Goal: Information Seeking & Learning: Understand process/instructions

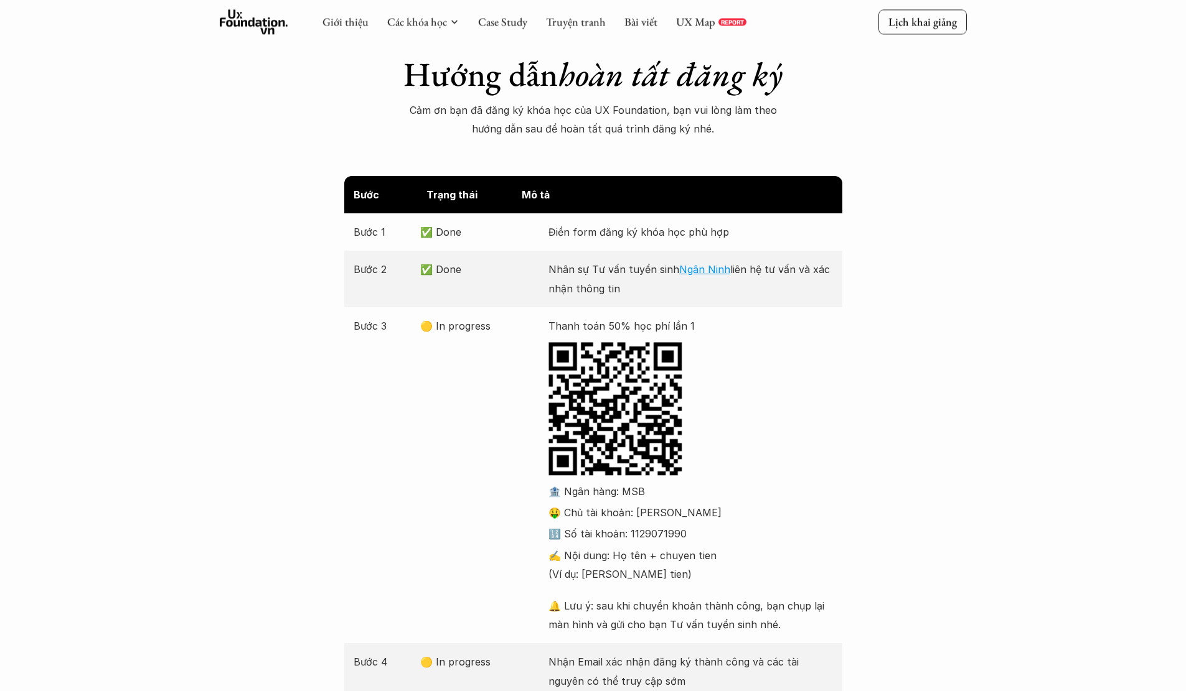
scroll to position [124, 0]
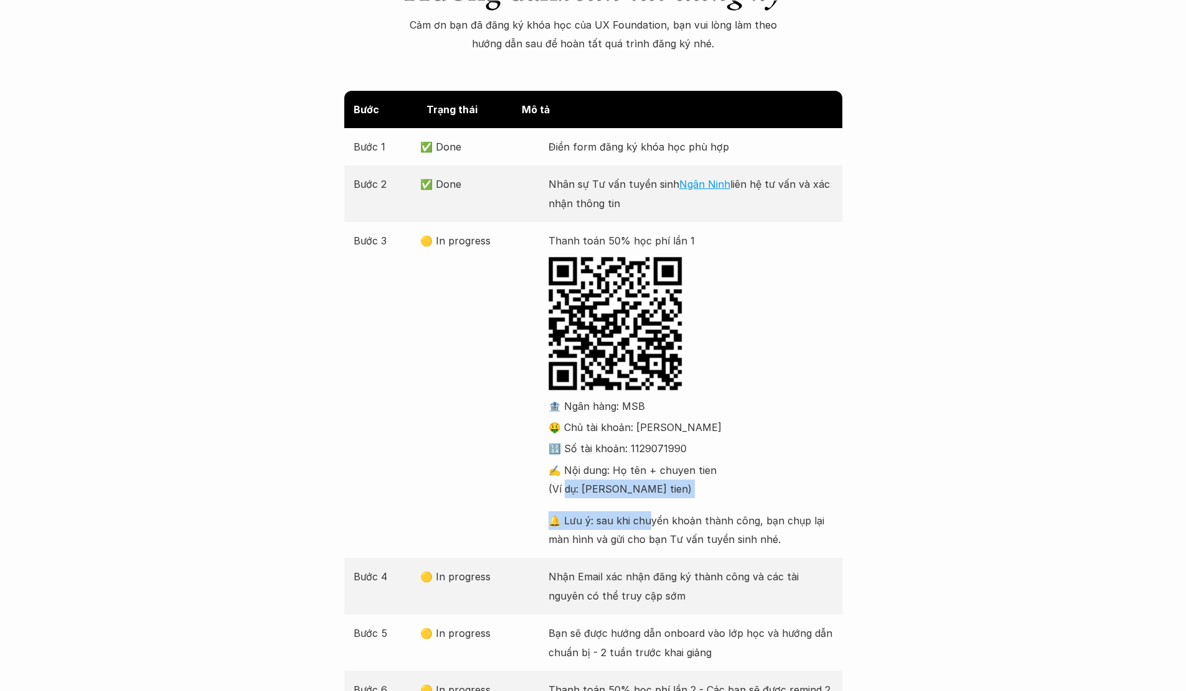
drag, startPoint x: 635, startPoint y: 513, endPoint x: 651, endPoint y: 520, distance: 17.3
click at [651, 520] on div "🏦 Ngân hàng: MSB 🤑 Chủ tài khoản: [PERSON_NAME] 🔢 Số tài khoản: 1129071990 ✍️ N…" at bounding box center [690, 473] width 284 height 152
click at [741, 512] on p "🔔 Lưu ý: sau khi chuyển khoản thành công, bạn chụp lại màn hình và gửi cho bạn …" at bounding box center [690, 531] width 284 height 38
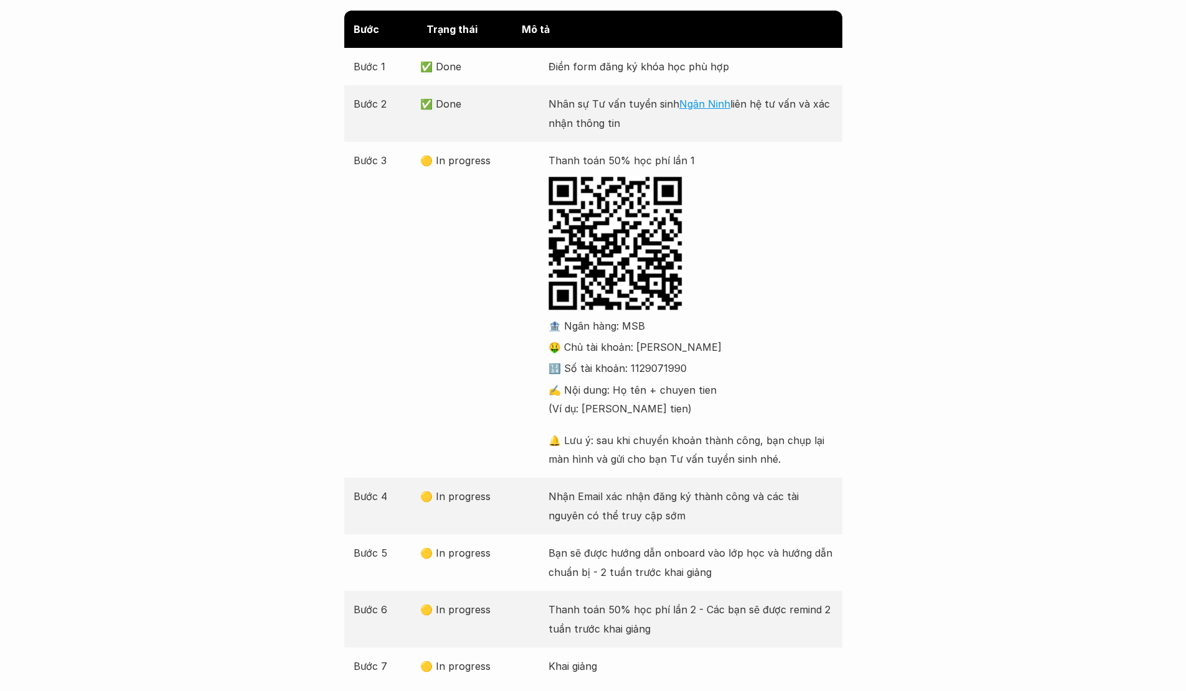
scroll to position [249, 0]
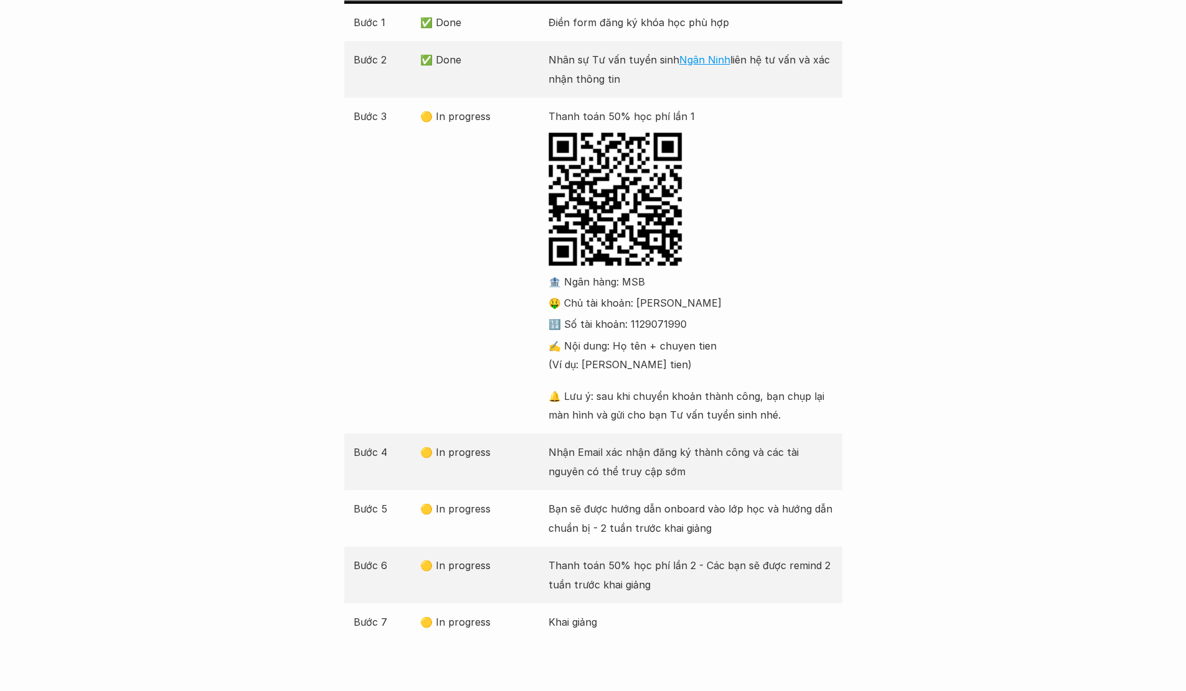
drag, startPoint x: 573, startPoint y: 446, endPoint x: 645, endPoint y: 466, distance: 74.9
click at [645, 466] on p "Nhận Email xác nhận đăng ký thành công và các tài nguyên có thể truy cập sớm" at bounding box center [690, 462] width 284 height 38
click at [645, 465] on p "Nhận Email xác nhận đăng ký thành công và các tài nguyên có thể truy cập sớm" at bounding box center [690, 462] width 284 height 38
click at [636, 474] on p "Nhận Email xác nhận đăng ký thành công và các tài nguyên có thể truy cập sớm" at bounding box center [690, 462] width 284 height 38
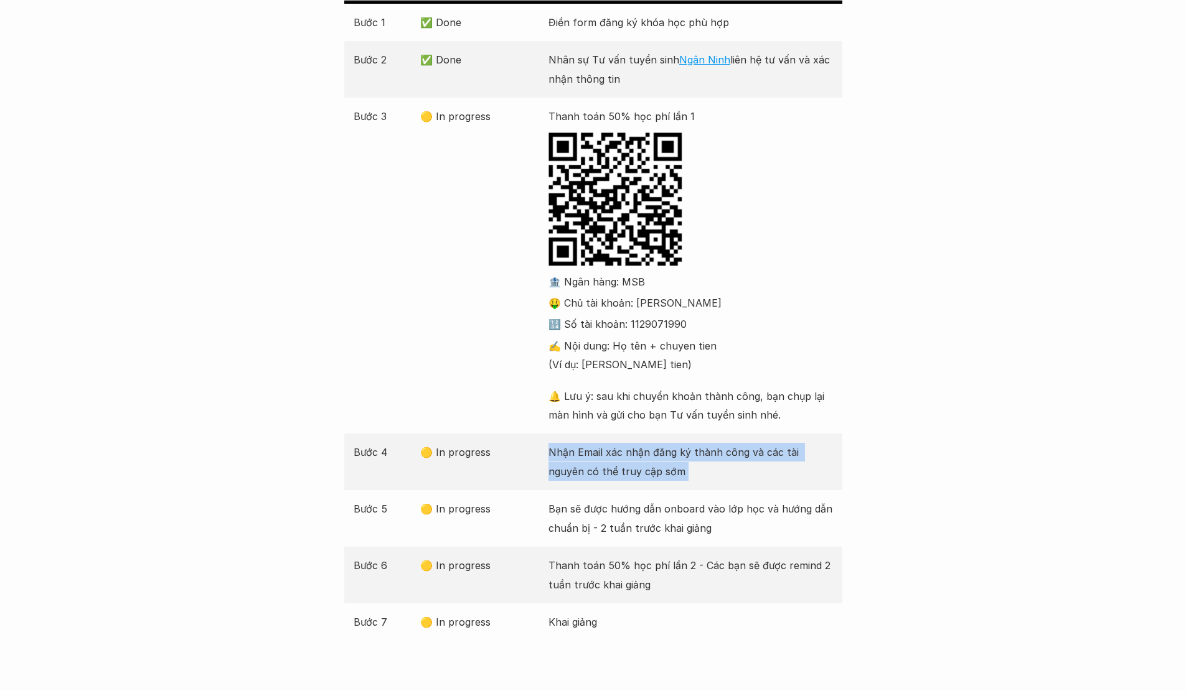
click at [636, 474] on p "Nhận Email xác nhận đăng ký thành công và các tài nguyên có thể truy cập sớm" at bounding box center [690, 462] width 284 height 38
click at [619, 509] on p "Bạn sẽ được hướng dẫn onboard vào lớp học và hướng dẫn chuẩn bị - 2 tuần trước …" at bounding box center [690, 519] width 284 height 38
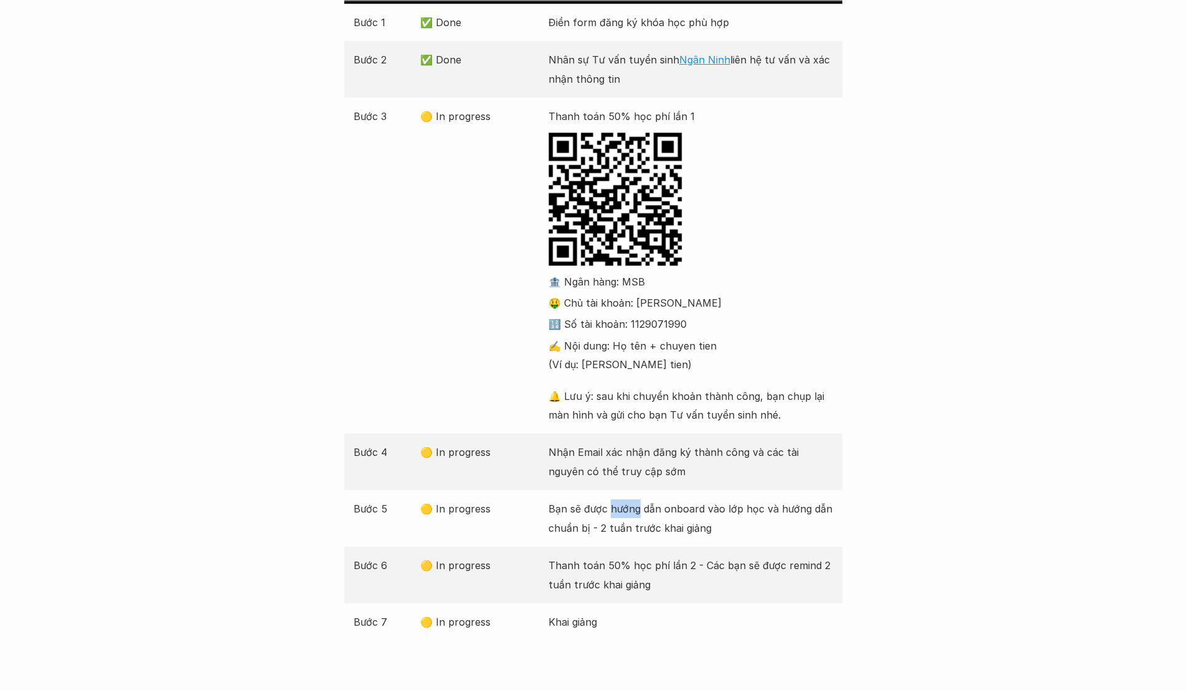
click at [620, 508] on p "Bạn sẽ được hướng dẫn onboard vào lớp học và hướng dẫn chuẩn bị - 2 tuần trước …" at bounding box center [690, 519] width 284 height 38
click at [596, 529] on p "Bạn sẽ được hướng dẫn onboard vào lớp học và hướng dẫn chuẩn bị - 2 tuần trước …" at bounding box center [690, 519] width 284 height 38
